Goal: Task Accomplishment & Management: Use online tool/utility

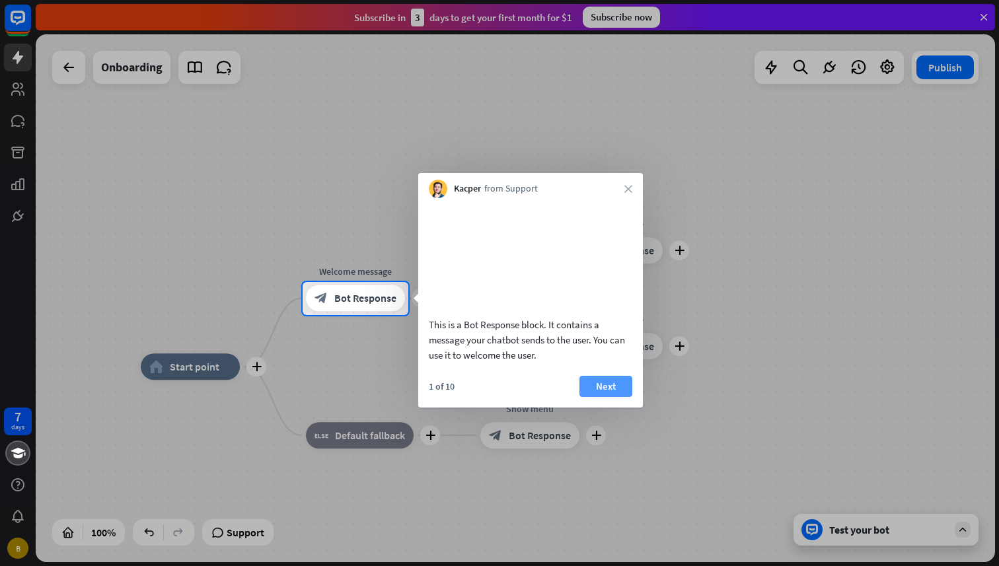
click at [611, 397] on button "Next" at bounding box center [606, 386] width 53 height 21
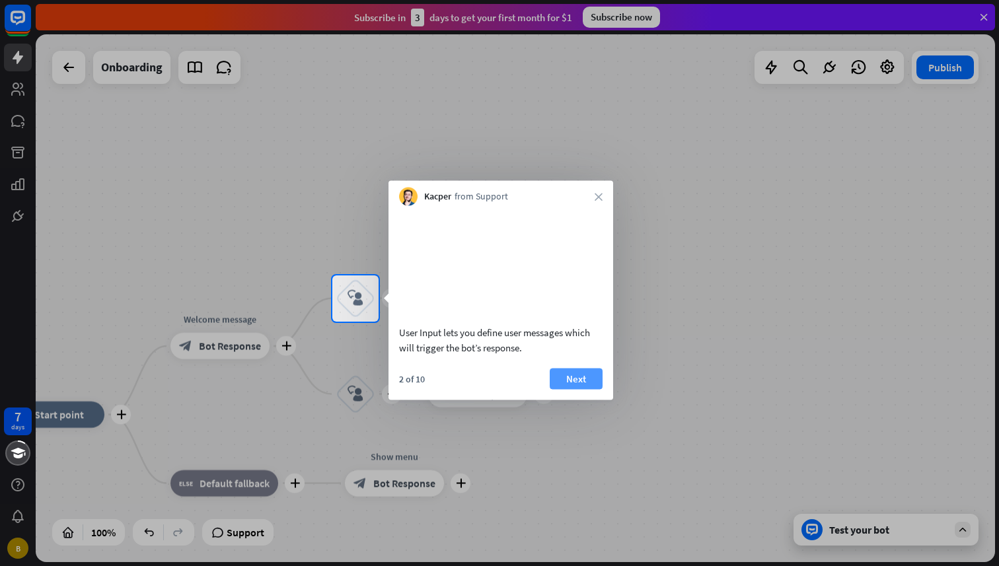
click at [584, 389] on button "Next" at bounding box center [576, 378] width 53 height 21
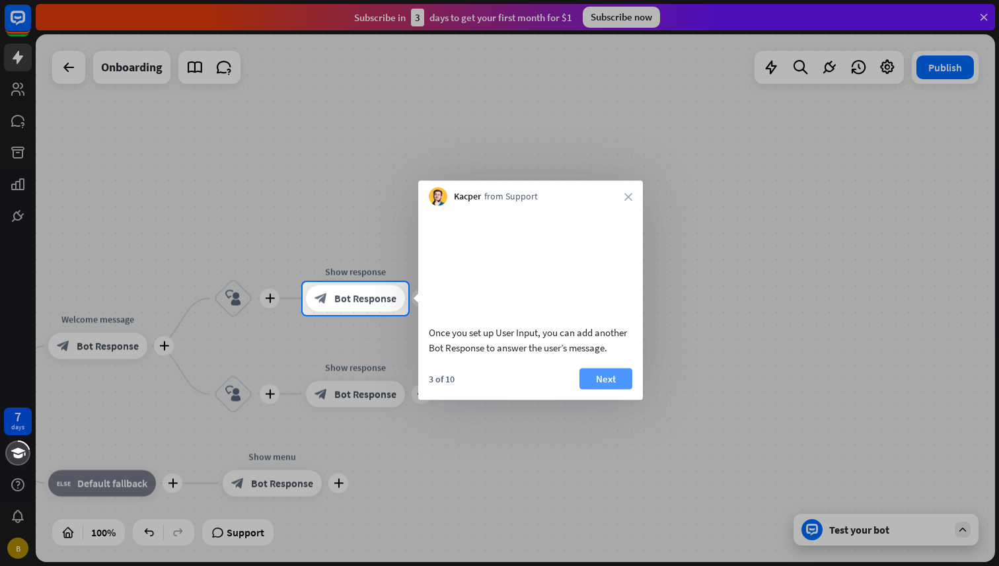
click at [615, 389] on button "Next" at bounding box center [606, 378] width 53 height 21
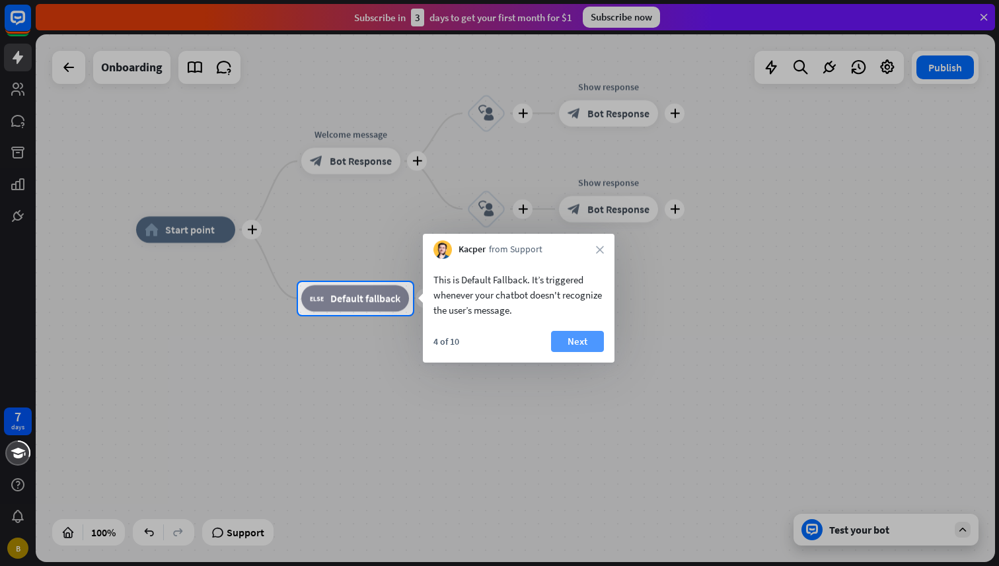
click at [578, 336] on button "Next" at bounding box center [577, 341] width 53 height 21
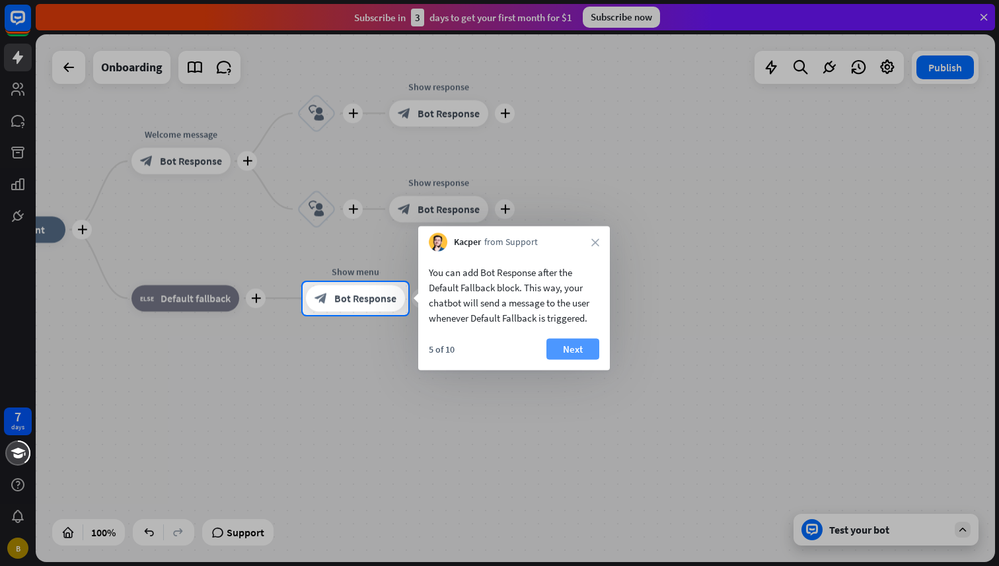
click at [574, 351] on button "Next" at bounding box center [573, 349] width 53 height 21
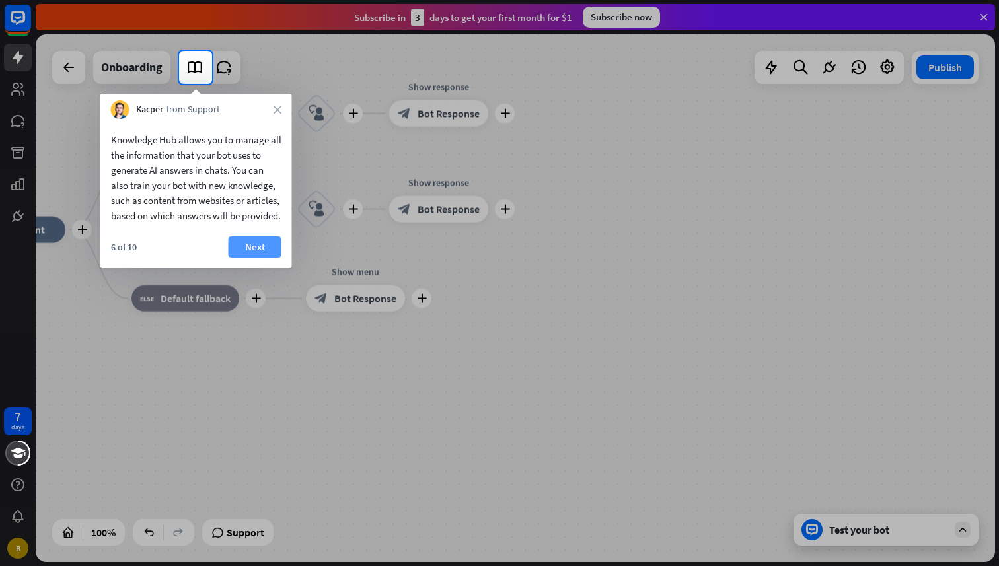
click at [251, 258] on button "Next" at bounding box center [255, 247] width 53 height 21
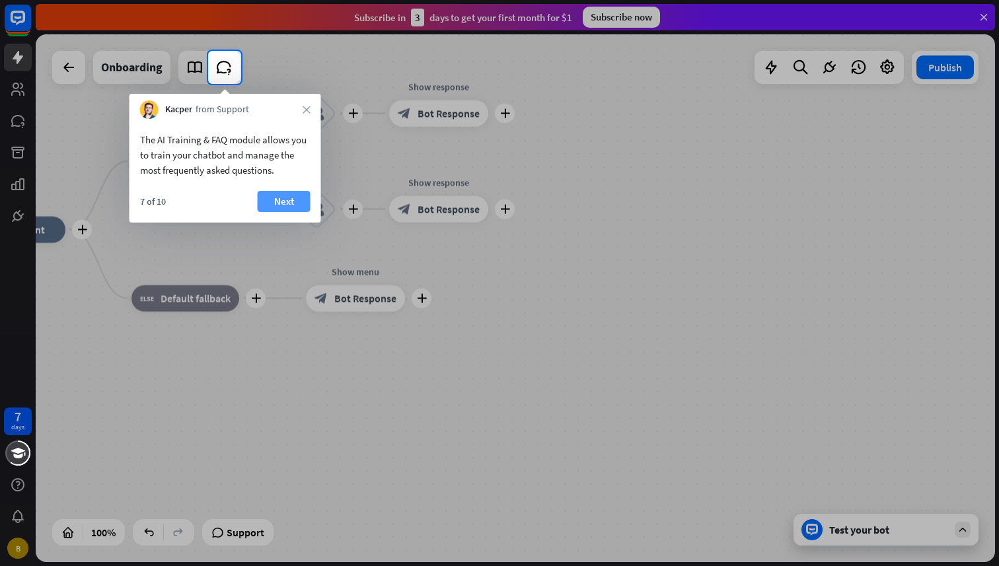
click at [275, 191] on button "Next" at bounding box center [284, 201] width 53 height 21
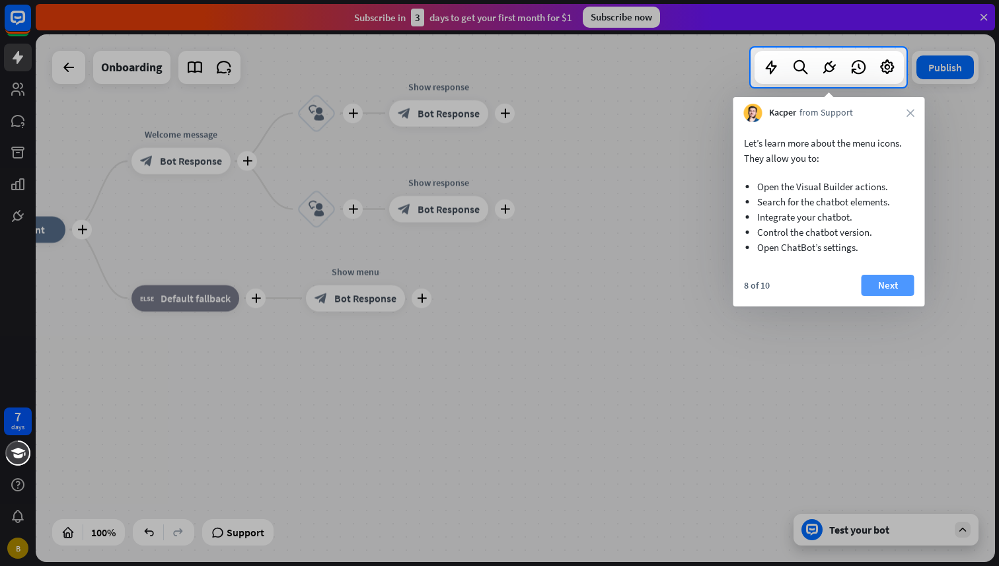
click at [878, 288] on button "Next" at bounding box center [888, 285] width 53 height 21
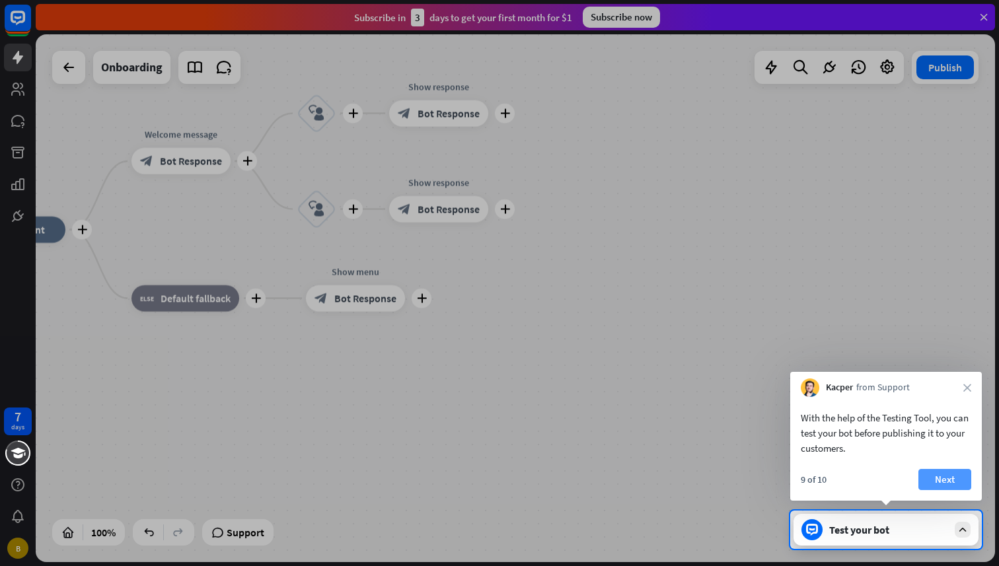
click at [935, 478] on button "Next" at bounding box center [945, 479] width 53 height 21
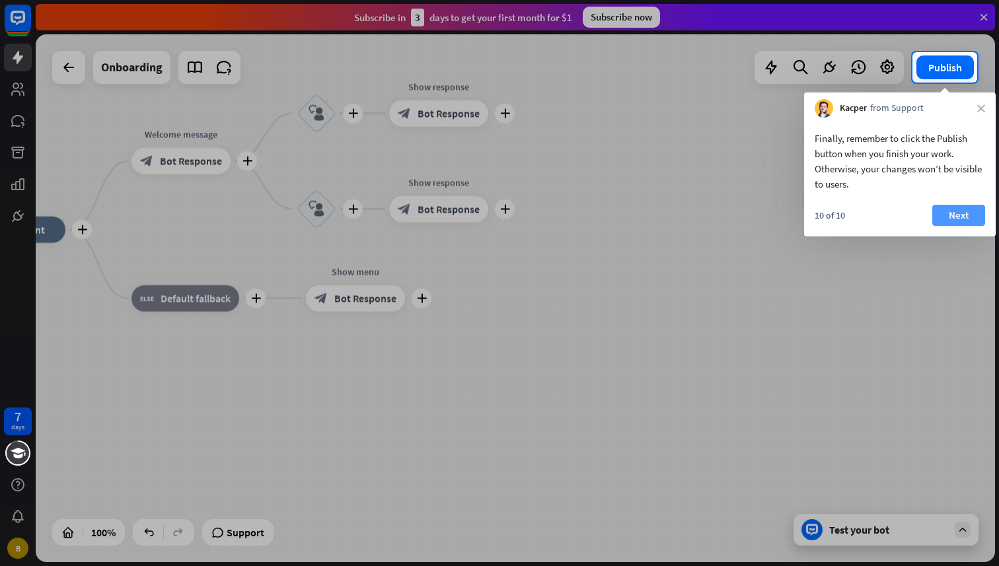
click at [967, 216] on button "Next" at bounding box center [959, 215] width 53 height 21
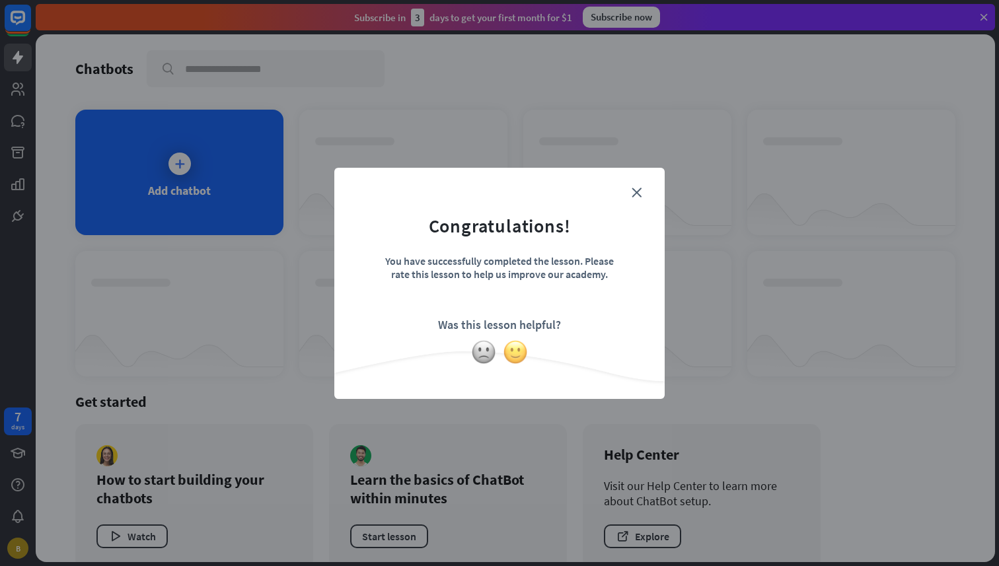
click at [512, 347] on img at bounding box center [515, 352] width 25 height 25
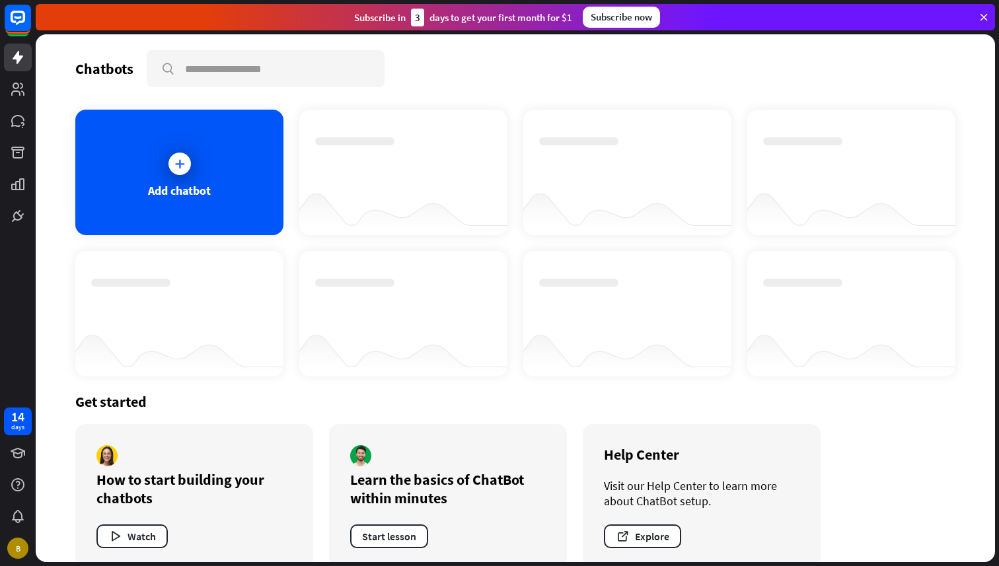
scroll to position [23, 0]
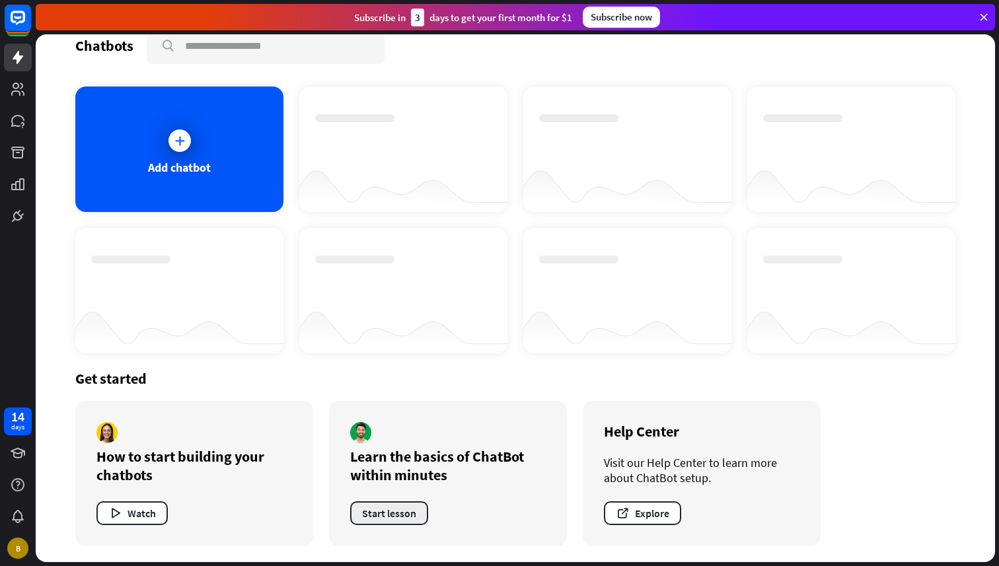
click at [413, 516] on button "Start lesson" at bounding box center [389, 514] width 78 height 24
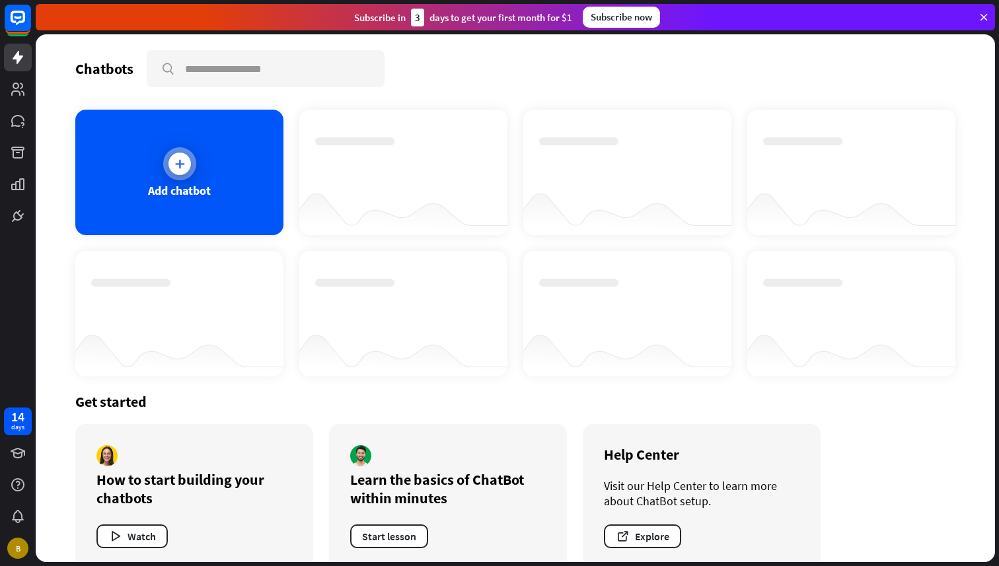
click at [220, 204] on div "Add chatbot" at bounding box center [179, 173] width 208 height 126
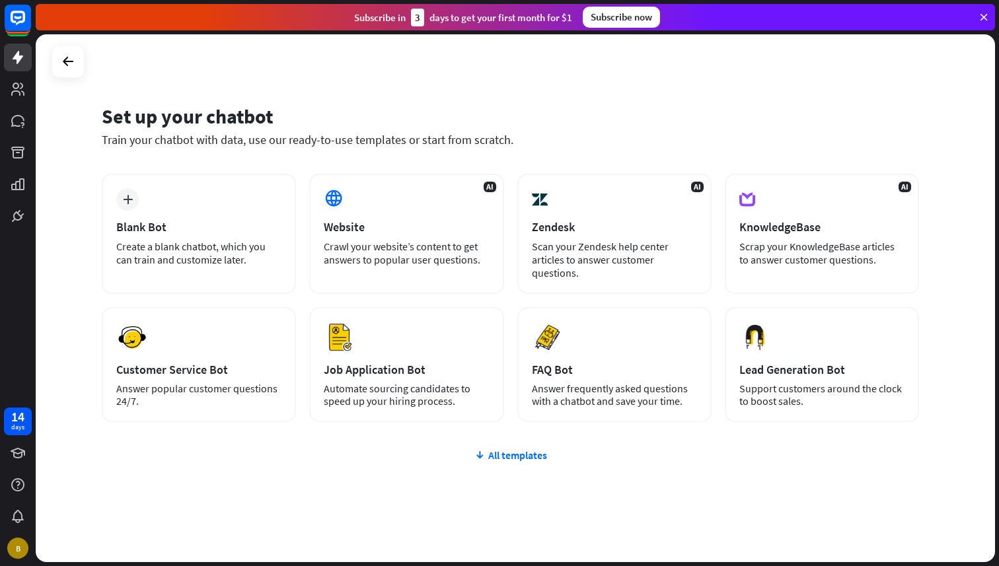
click at [490, 447] on div "plus Blank Bot Create a blank chatbot, which you can train and customize later.…" at bounding box center [511, 377] width 818 height 407
click at [494, 461] on div "All templates" at bounding box center [511, 455] width 818 height 13
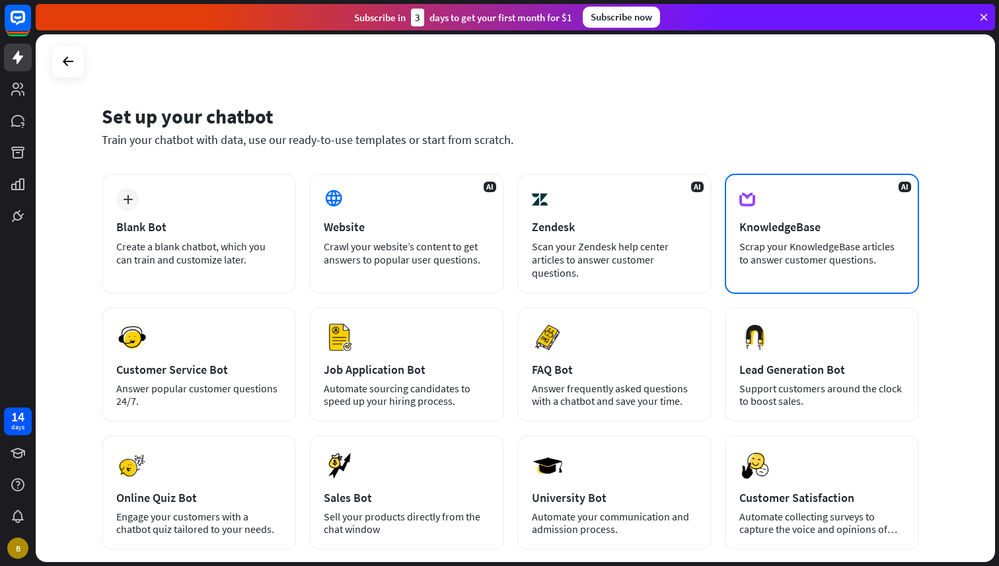
scroll to position [209, 0]
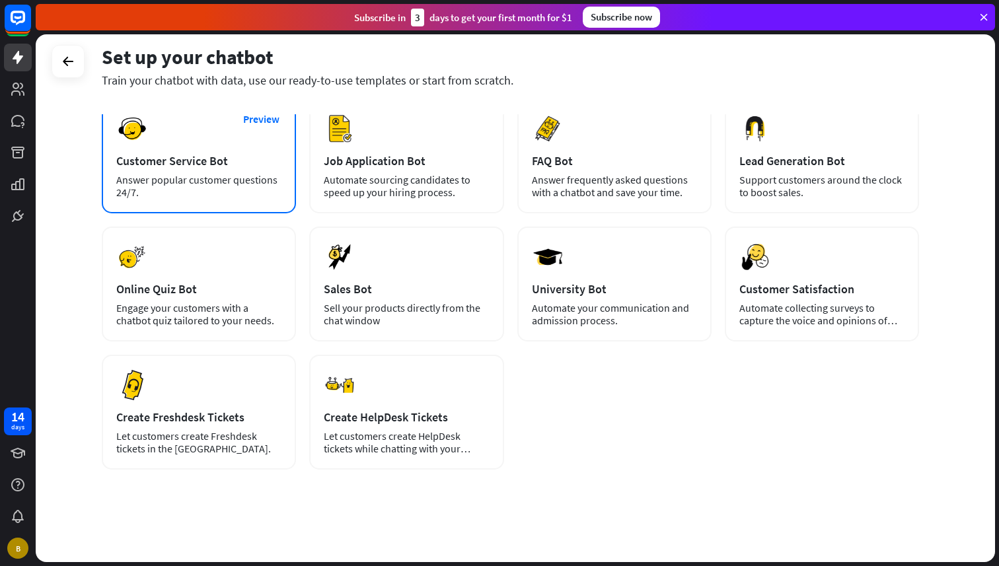
click at [132, 160] on div "Customer Service Bot" at bounding box center [198, 160] width 165 height 15
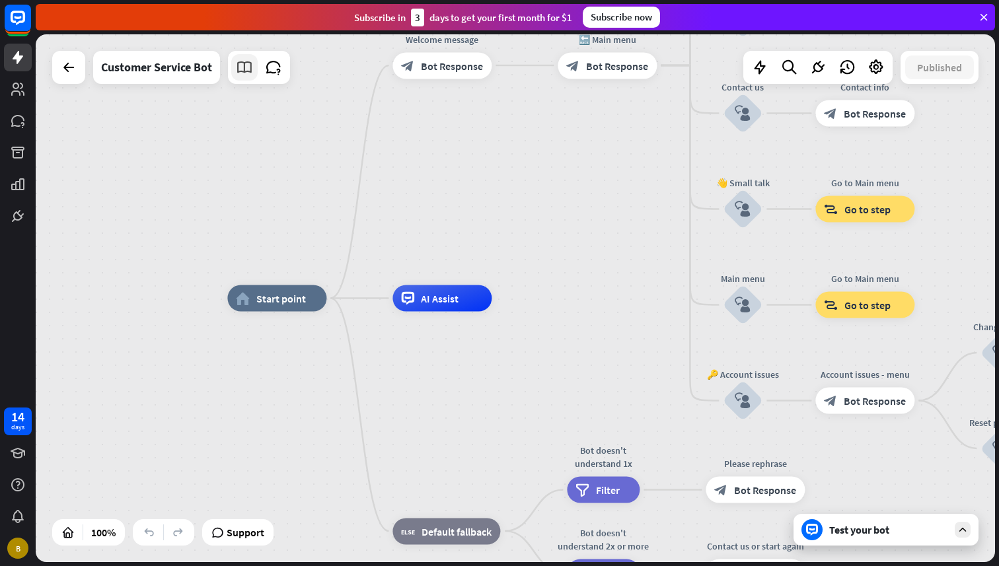
click at [249, 73] on icon at bounding box center [244, 67] width 17 height 17
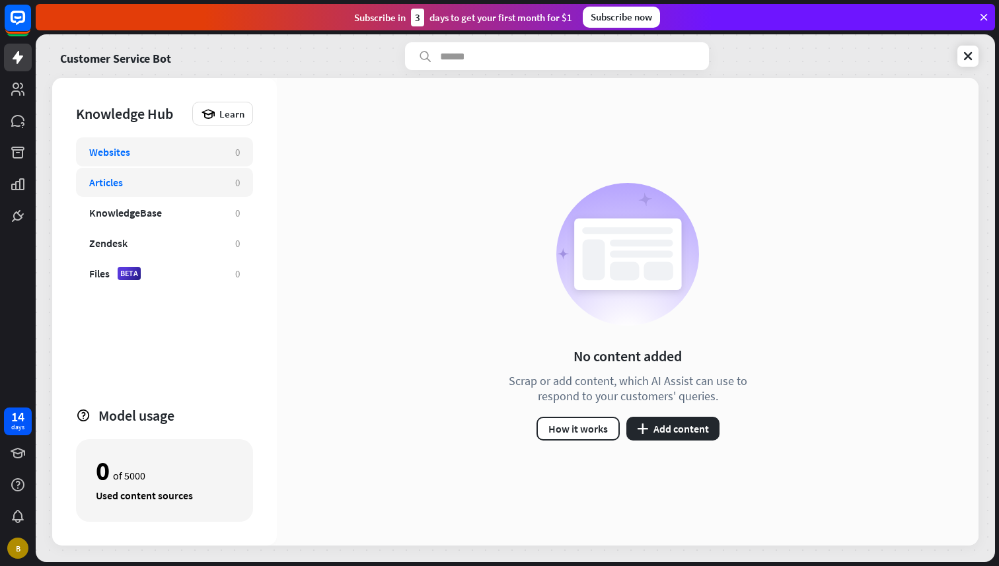
click at [177, 182] on div "Articles" at bounding box center [155, 182] width 133 height 13
click at [204, 151] on div "Websites" at bounding box center [155, 151] width 133 height 13
click at [198, 206] on div "KnowledgeBase 0" at bounding box center [164, 212] width 177 height 29
click at [218, 177] on div "Articles" at bounding box center [155, 182] width 133 height 13
click at [240, 143] on div "Websites 0" at bounding box center [164, 151] width 177 height 29
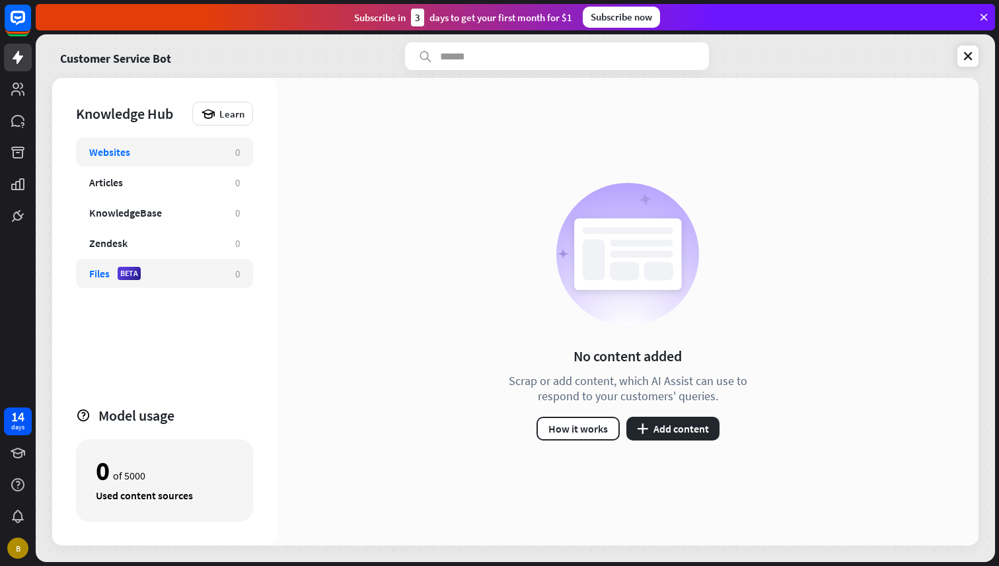
click at [184, 259] on div "Files BETA 0" at bounding box center [164, 273] width 177 height 29
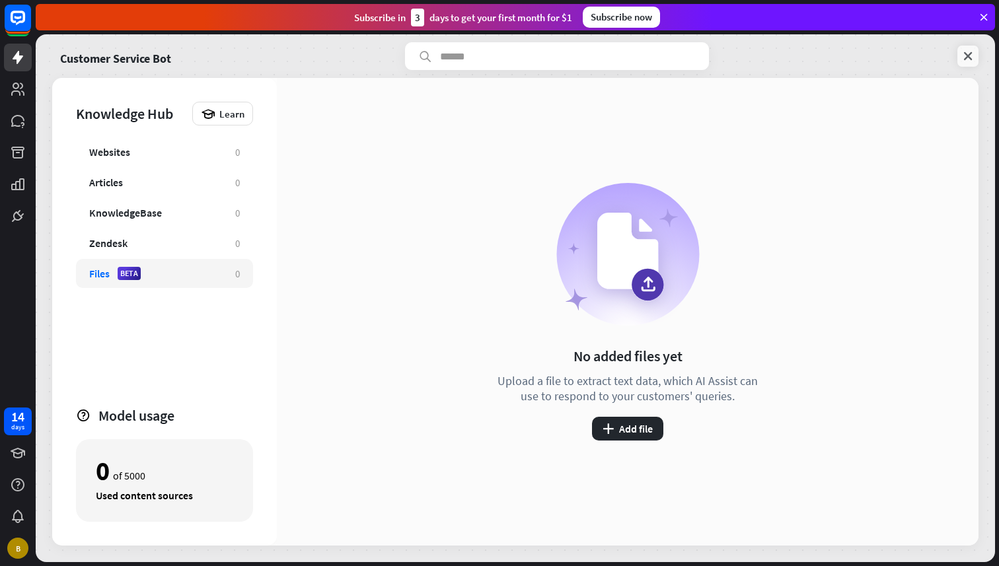
click at [972, 53] on icon at bounding box center [968, 56] width 13 height 13
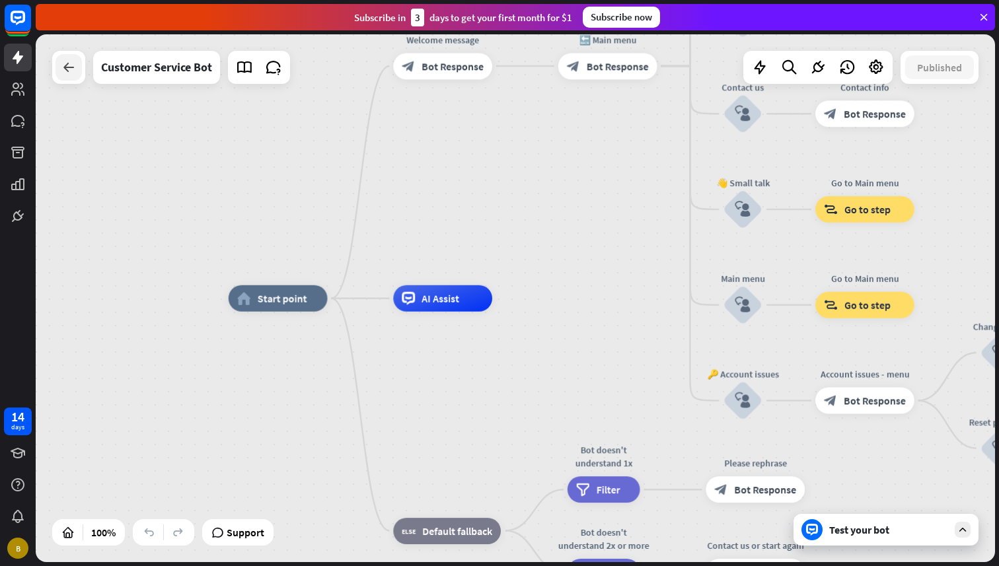
click at [68, 68] on icon at bounding box center [69, 67] width 16 height 16
